Goal: Information Seeking & Learning: Learn about a topic

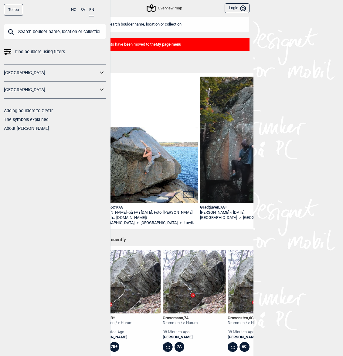
click at [276, 45] on div "To top NO SV EN Find boulders using filters [GEOGRAPHIC_DATA] [GEOGRAPHIC_DATA]…" at bounding box center [171, 178] width 343 height 356
click at [8, 10] on div "To top" at bounding box center [13, 10] width 19 height 12
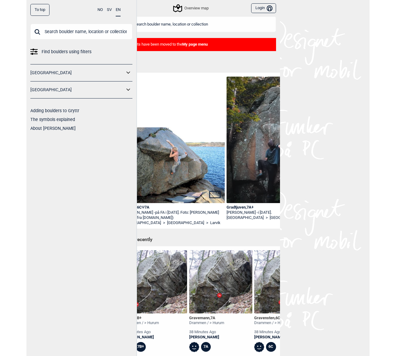
scroll to position [16, 0]
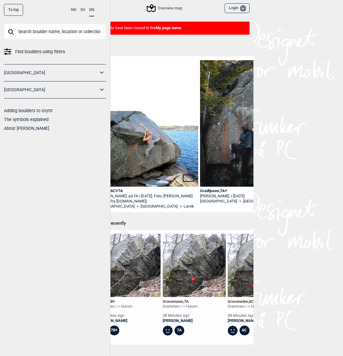
click at [232, 47] on h1 "Betas" at bounding box center [174, 48] width 160 height 11
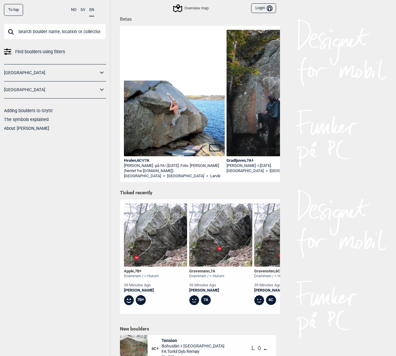
scroll to position [23, 0]
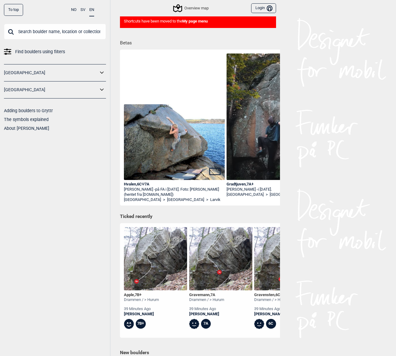
click at [70, 229] on div "To top NO SV EN Find boulders using filters [GEOGRAPHIC_DATA] [GEOGRAPHIC_DATA]…" at bounding box center [55, 178] width 111 height 356
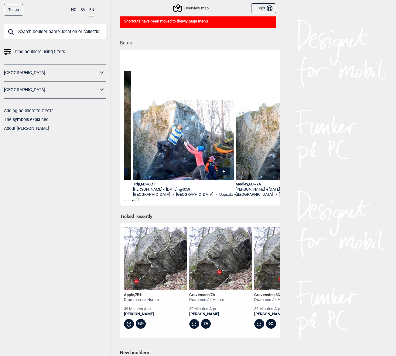
scroll to position [0, 1772]
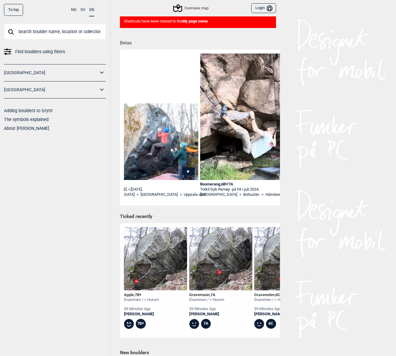
click at [63, 231] on div "To top NO SV EN Find boulders using filters [GEOGRAPHIC_DATA] [GEOGRAPHIC_DATA]…" at bounding box center [55, 178] width 111 height 356
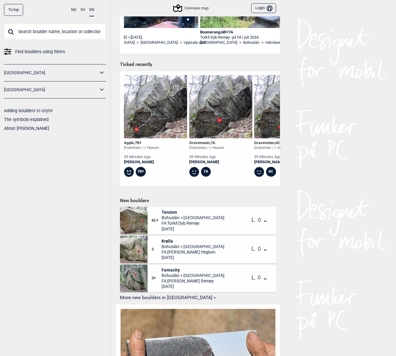
click at [164, 111] on img at bounding box center [155, 106] width 63 height 63
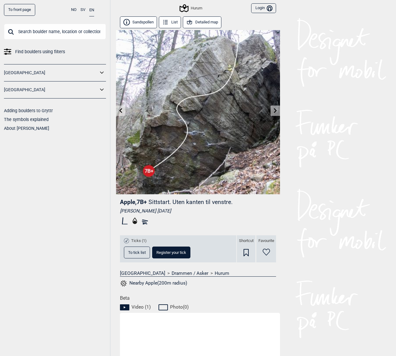
click at [201, 9] on div "Hurum" at bounding box center [191, 8] width 22 height 7
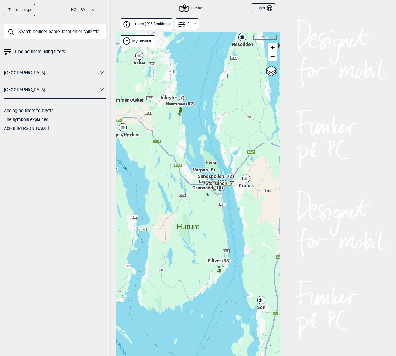
drag, startPoint x: 145, startPoint y: 143, endPoint x: 145, endPoint y: 128, distance: 14.9
click at [144, 128] on div "Hallingdal Gol [PERSON_NAME] Kolomoen [GEOGRAPHIC_DATA] [GEOGRAPHIC_DATA] [GEOG…" at bounding box center [198, 201] width 164 height 339
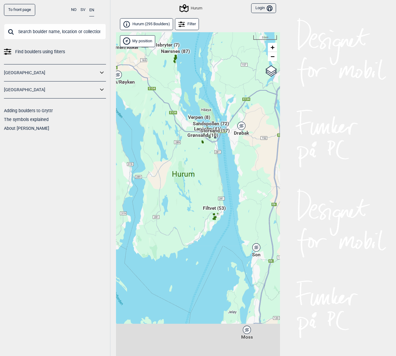
drag, startPoint x: 213, startPoint y: 235, endPoint x: 213, endPoint y: 197, distance: 38.3
click at [210, 179] on div "Hallingdal Gol [PERSON_NAME] Kolomoen [GEOGRAPHIC_DATA] [GEOGRAPHIC_DATA] [GEOG…" at bounding box center [198, 201] width 164 height 339
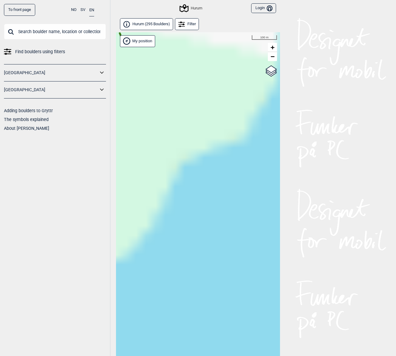
click at [259, 213] on div "Hallingdal Gol [PERSON_NAME] Kolomoen [GEOGRAPHIC_DATA] [GEOGRAPHIC_DATA] [GEOG…" at bounding box center [198, 201] width 164 height 339
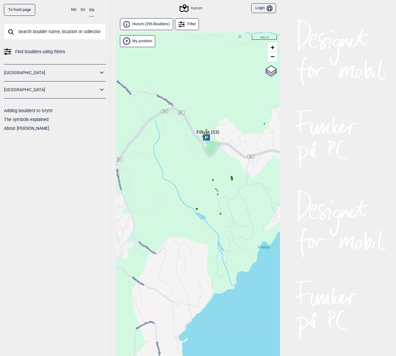
drag, startPoint x: 180, startPoint y: 173, endPoint x: 196, endPoint y: 184, distance: 19.0
click at [190, 184] on div "Hallingdal Gol [PERSON_NAME] Kolomoen [GEOGRAPHIC_DATA] [GEOGRAPHIC_DATA] [GEOG…" at bounding box center [198, 201] width 164 height 339
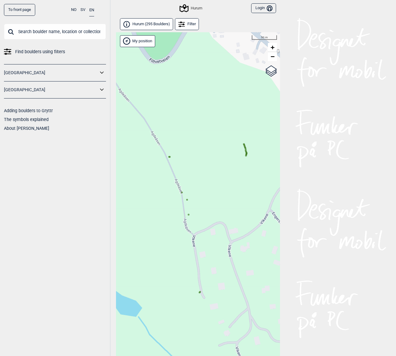
click at [246, 149] on icon at bounding box center [245, 150] width 3 height 3
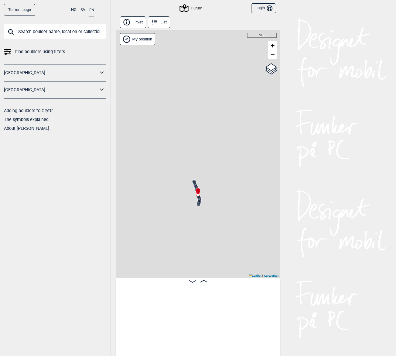
scroll to position [0, 1746]
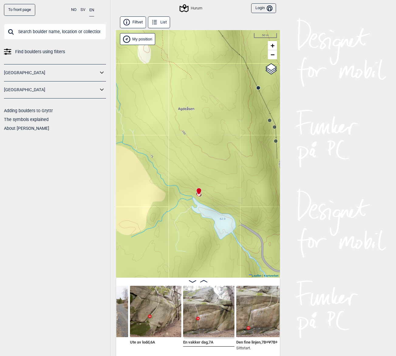
scroll to position [0, 2661]
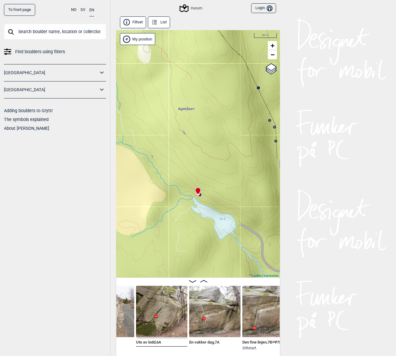
scroll to position [0, 2607]
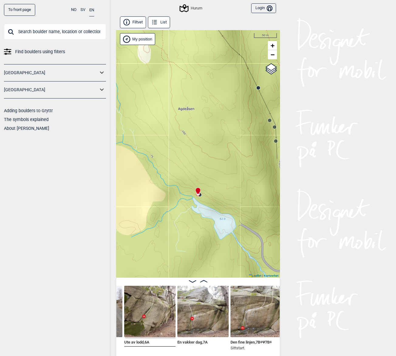
click at [249, 323] on img at bounding box center [256, 311] width 51 height 51
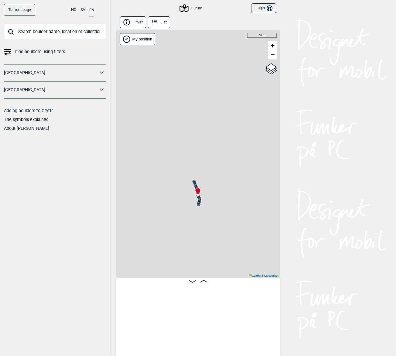
scroll to position [0, 1746]
